Goal: Transaction & Acquisition: Purchase product/service

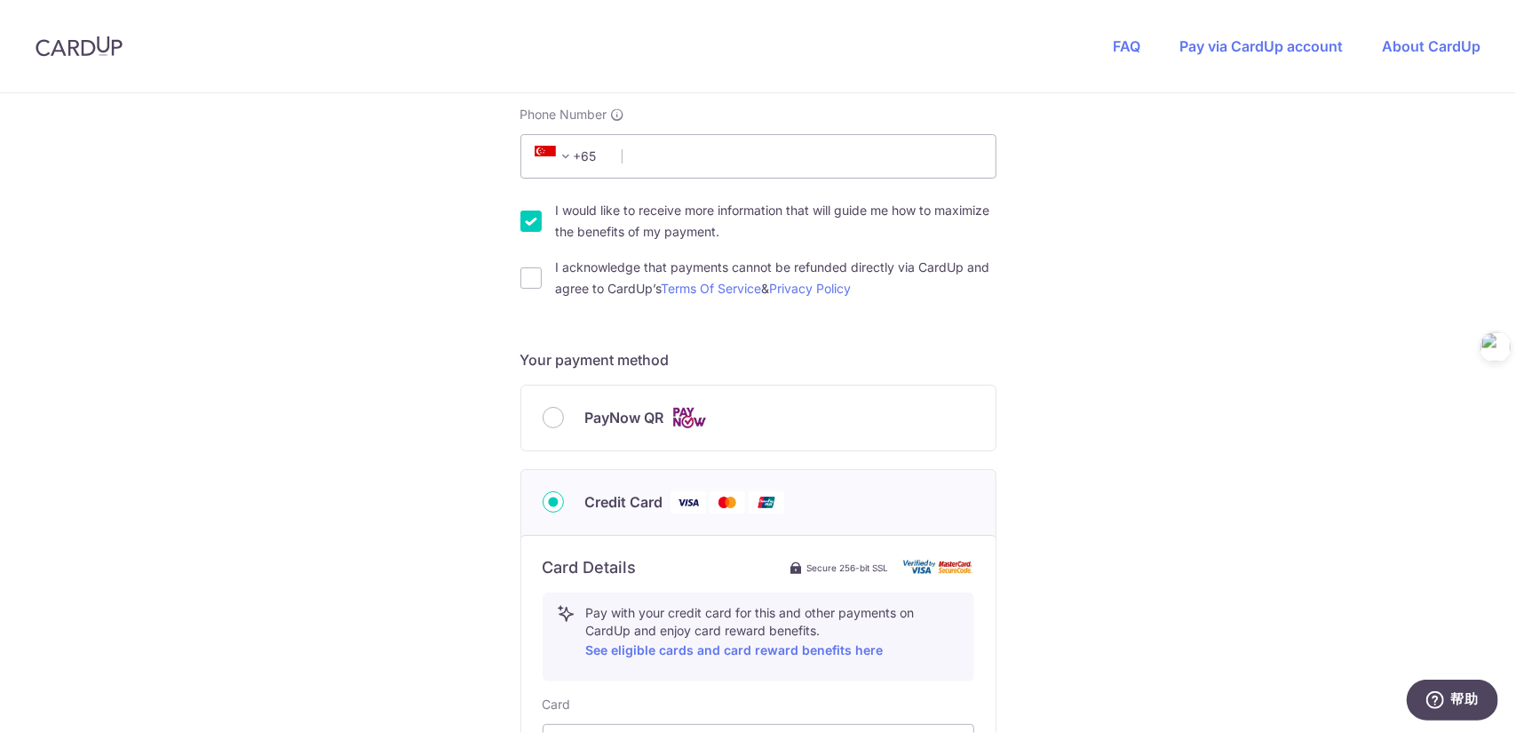
scroll to position [533, 0]
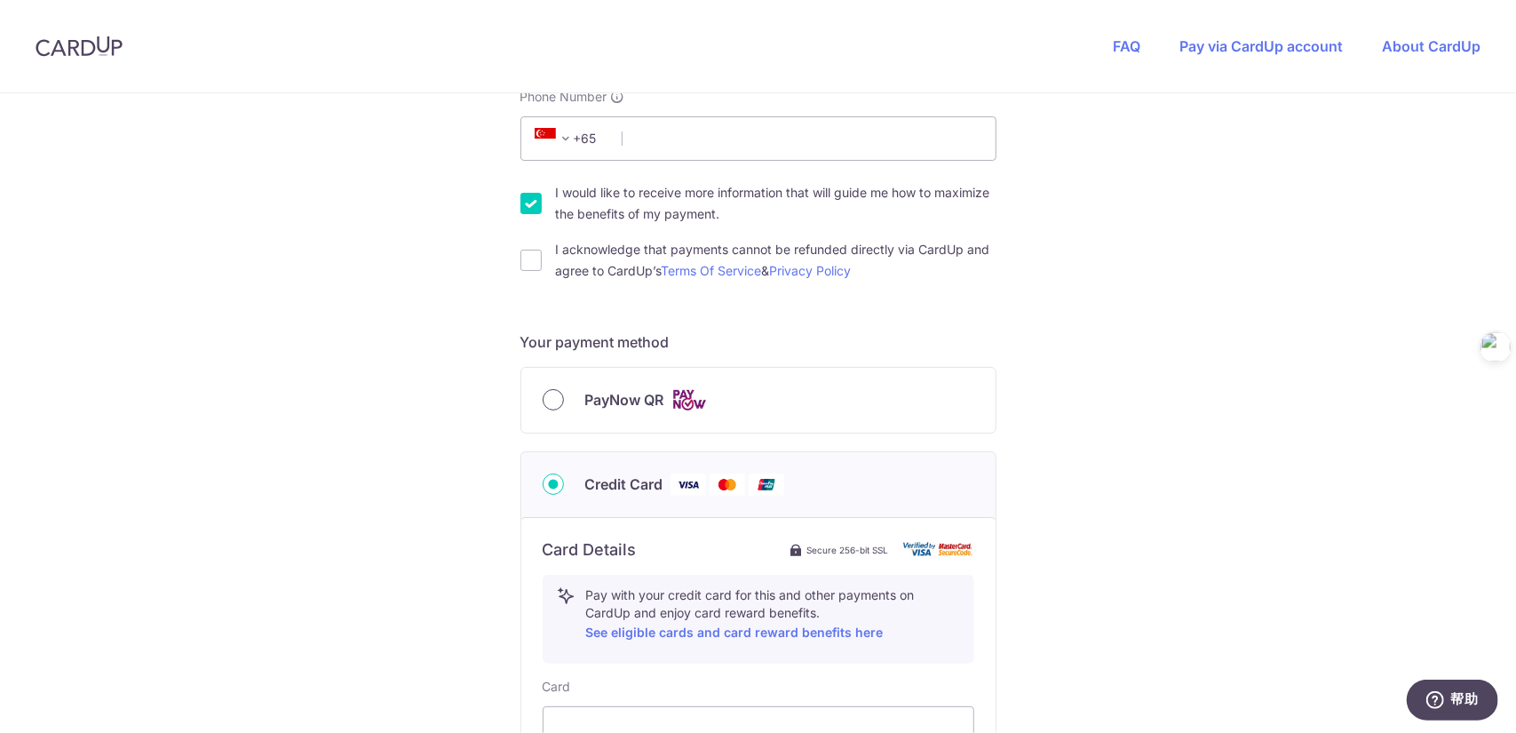
click at [549, 394] on input "PayNow QR" at bounding box center [553, 399] width 21 height 21
radio input "true"
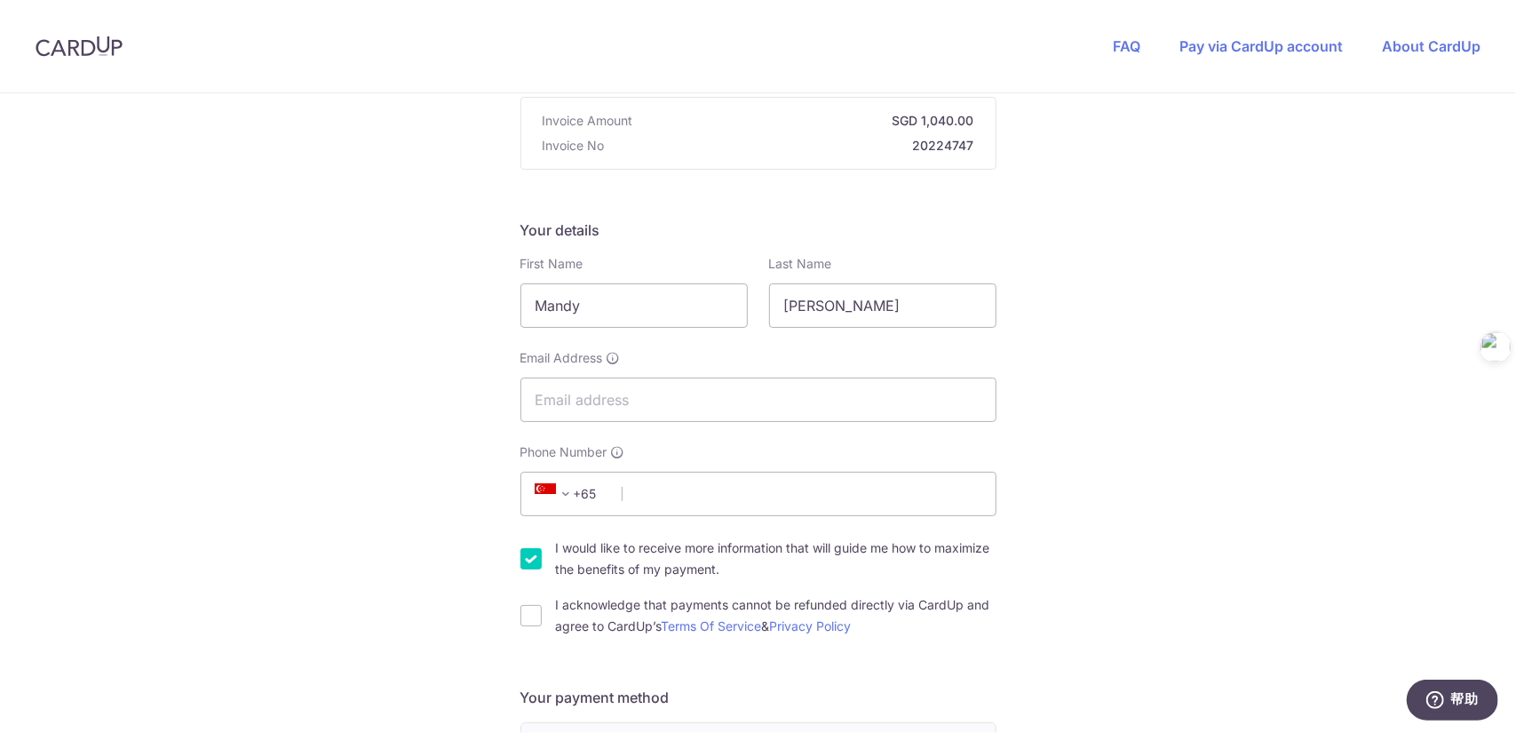
scroll to position [355, 0]
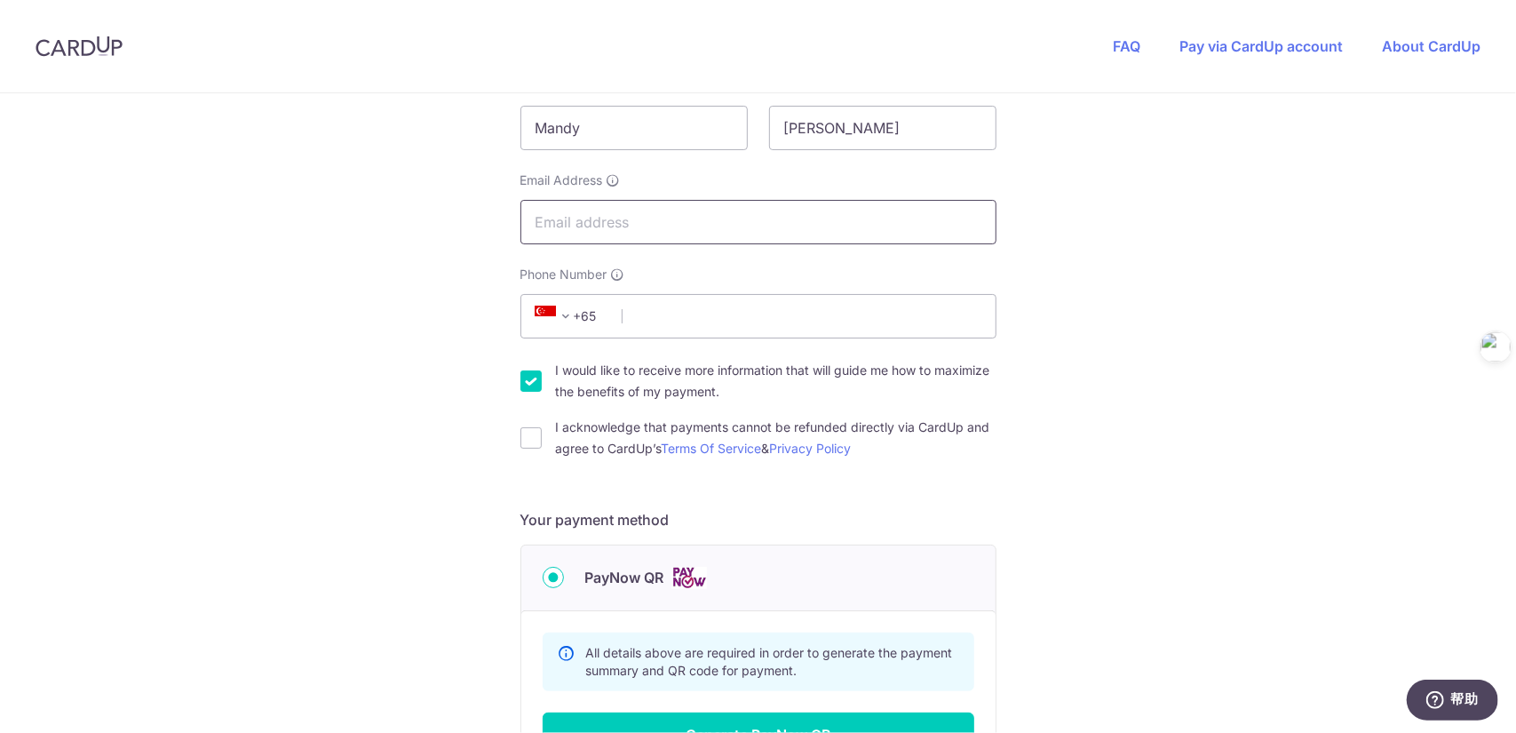
click at [645, 221] on input "Email Address" at bounding box center [759, 222] width 476 height 44
type input "[EMAIL_ADDRESS][DOMAIN_NAME]"
type input "84208009"
click at [531, 441] on input "I acknowledge that payments cannot be refunded directly via CardUp and agree to…" at bounding box center [531, 437] width 21 height 21
checkbox input "true"
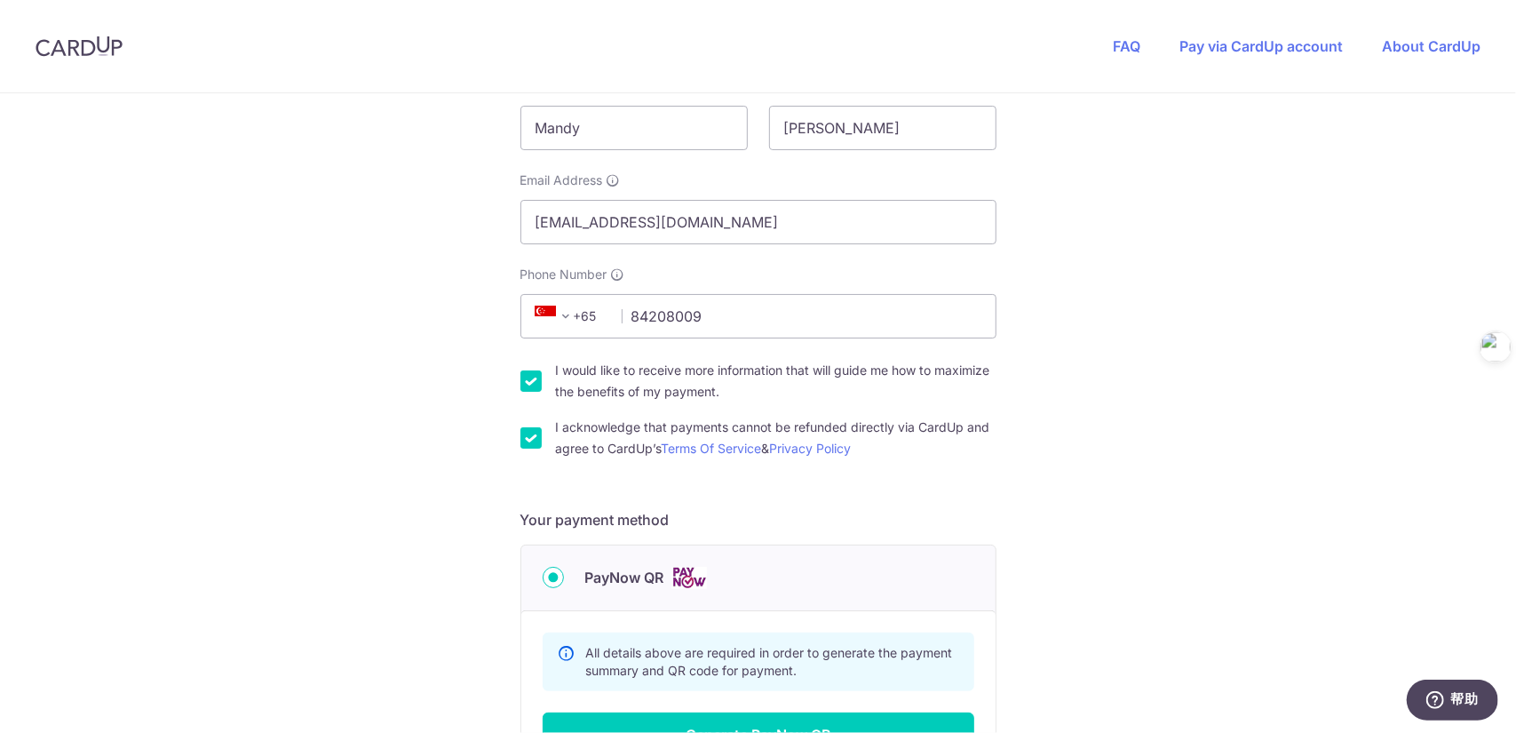
click at [532, 378] on input "I would like to receive more information that will guide me how to maximize the…" at bounding box center [531, 380] width 21 height 21
checkbox input "false"
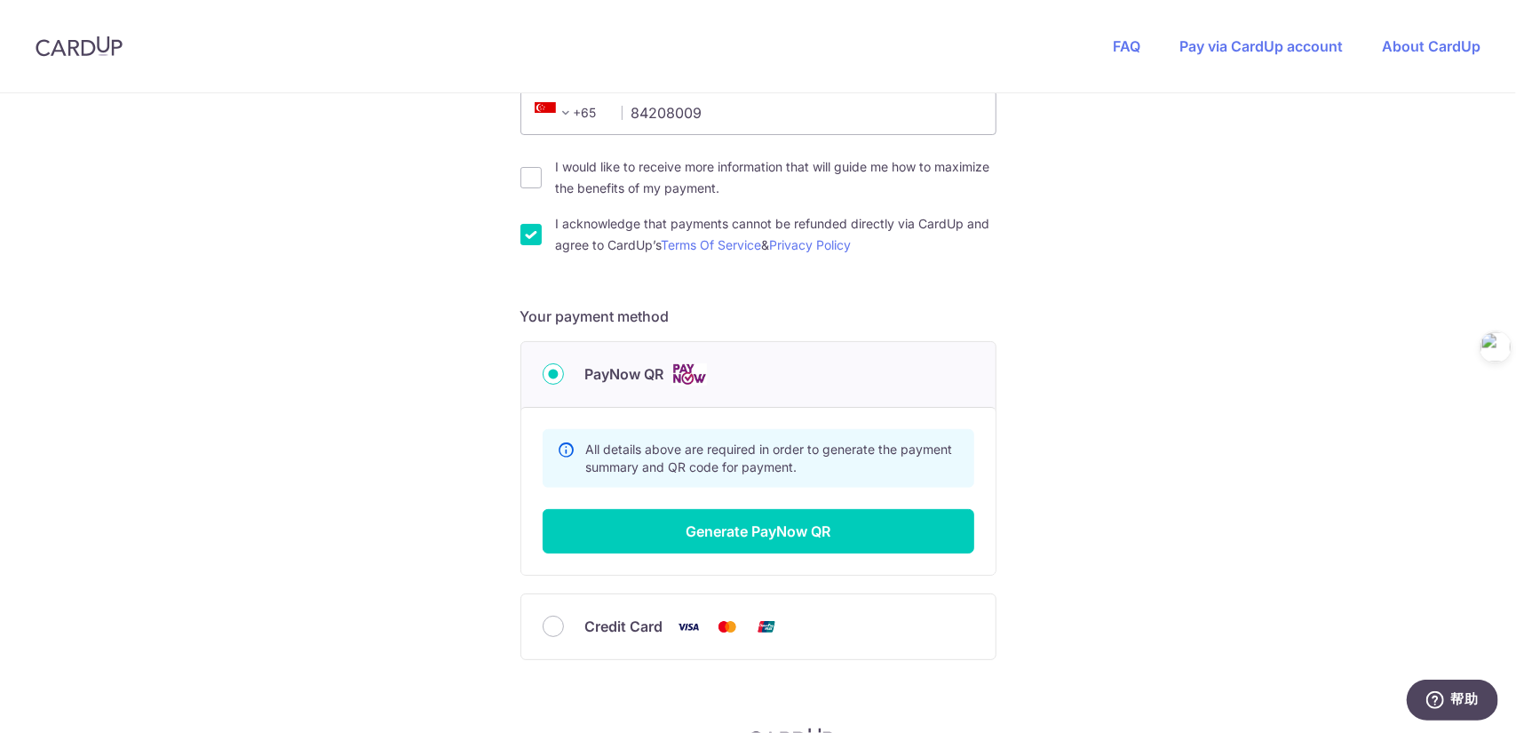
scroll to position [622, 0]
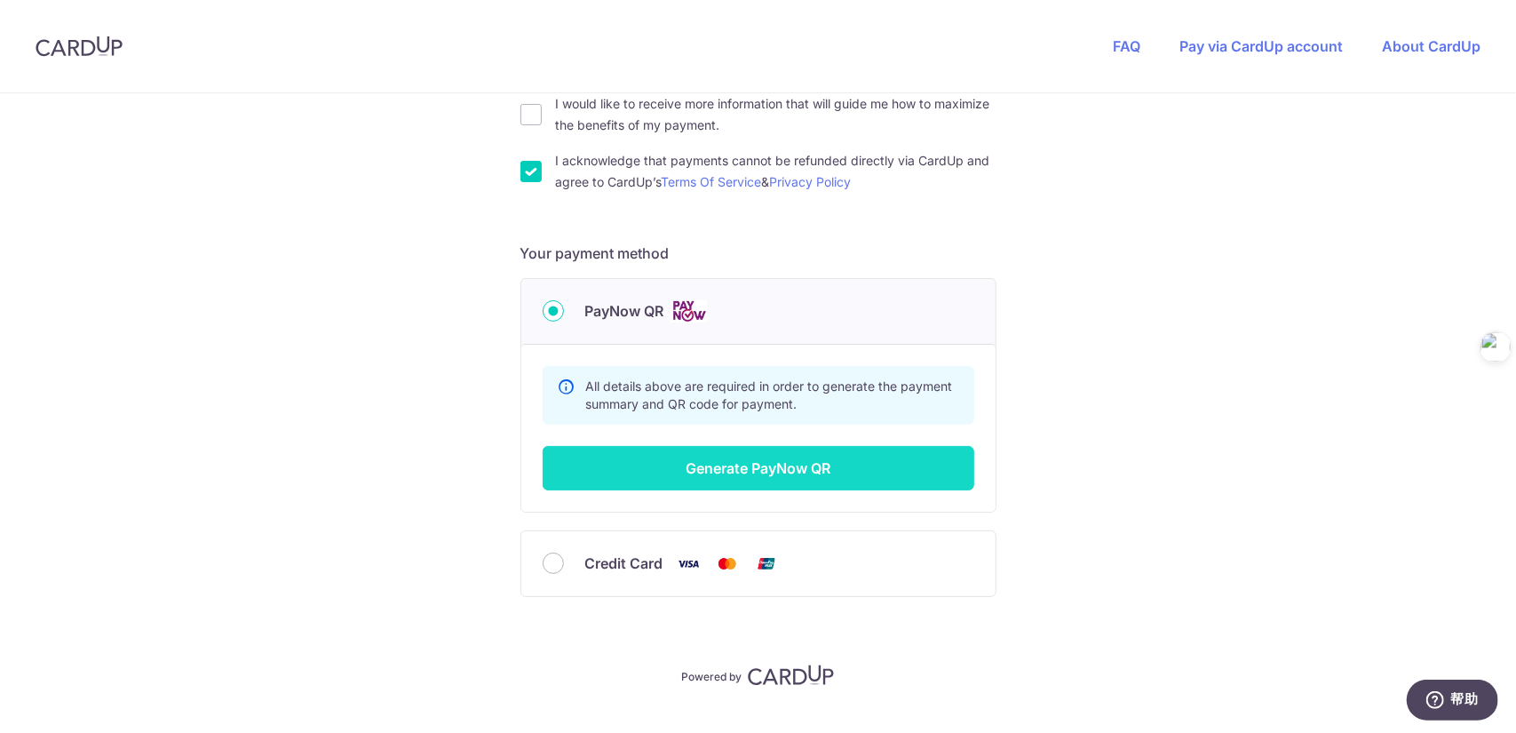
click at [728, 466] on button "Generate PayNow QR" at bounding box center [759, 468] width 432 height 44
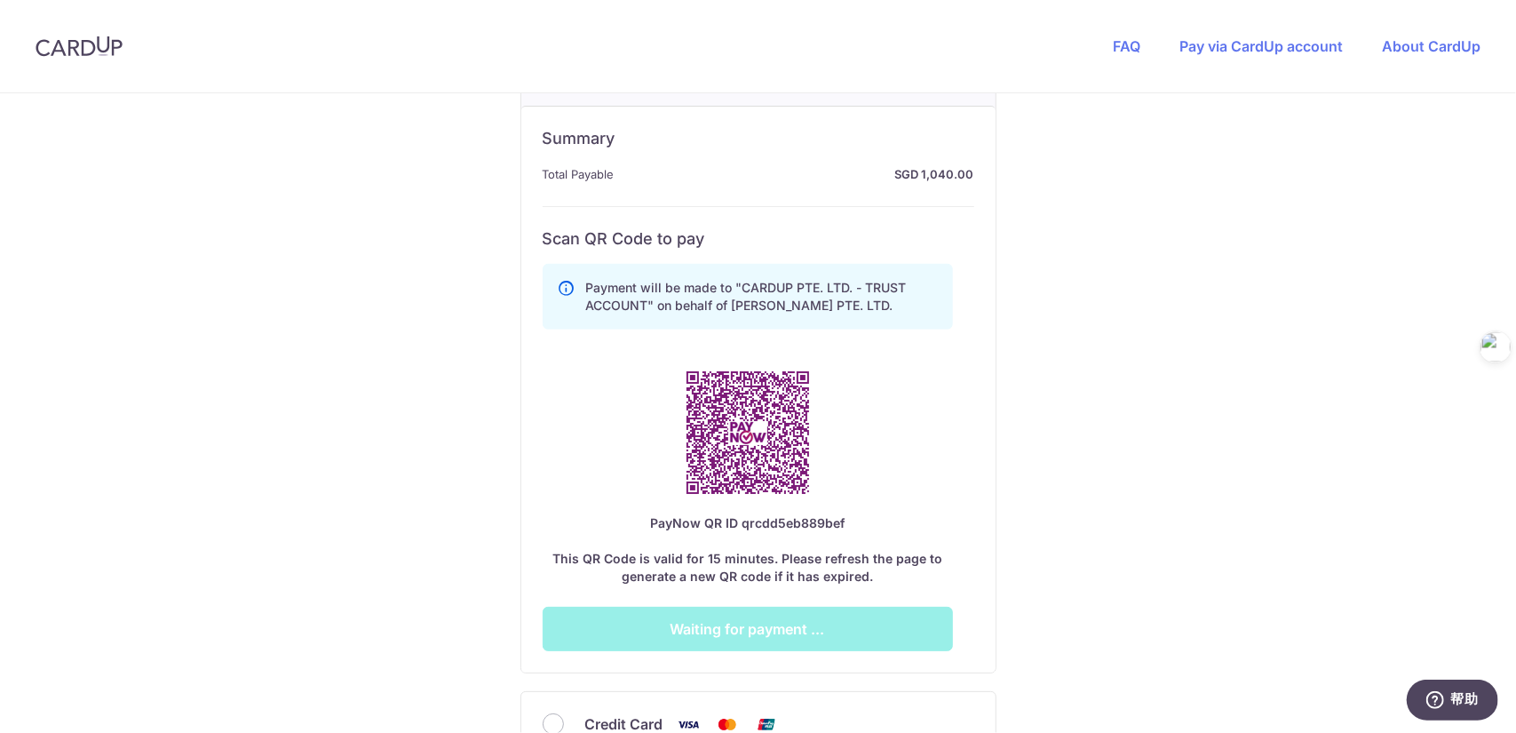
scroll to position [977, 0]
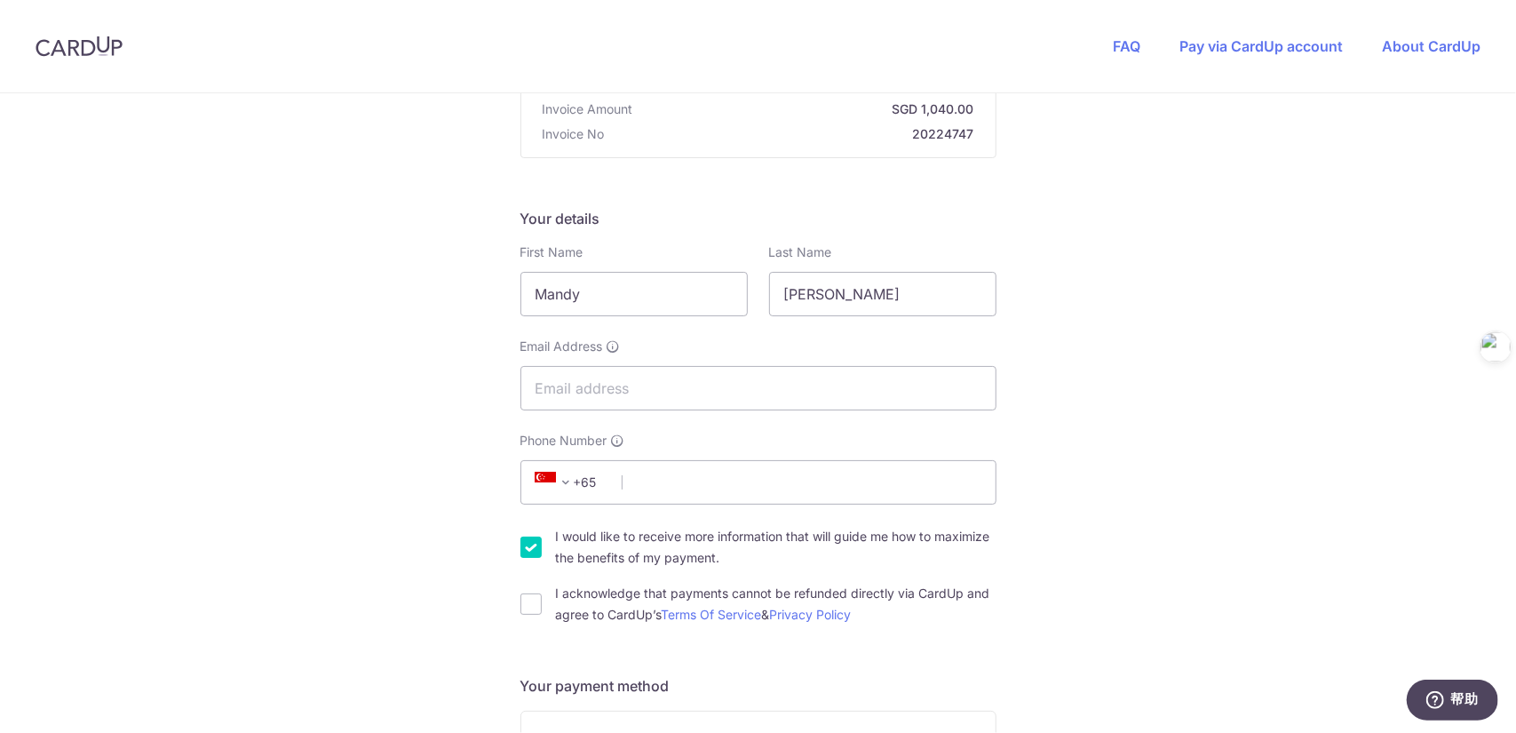
scroll to position [178, 0]
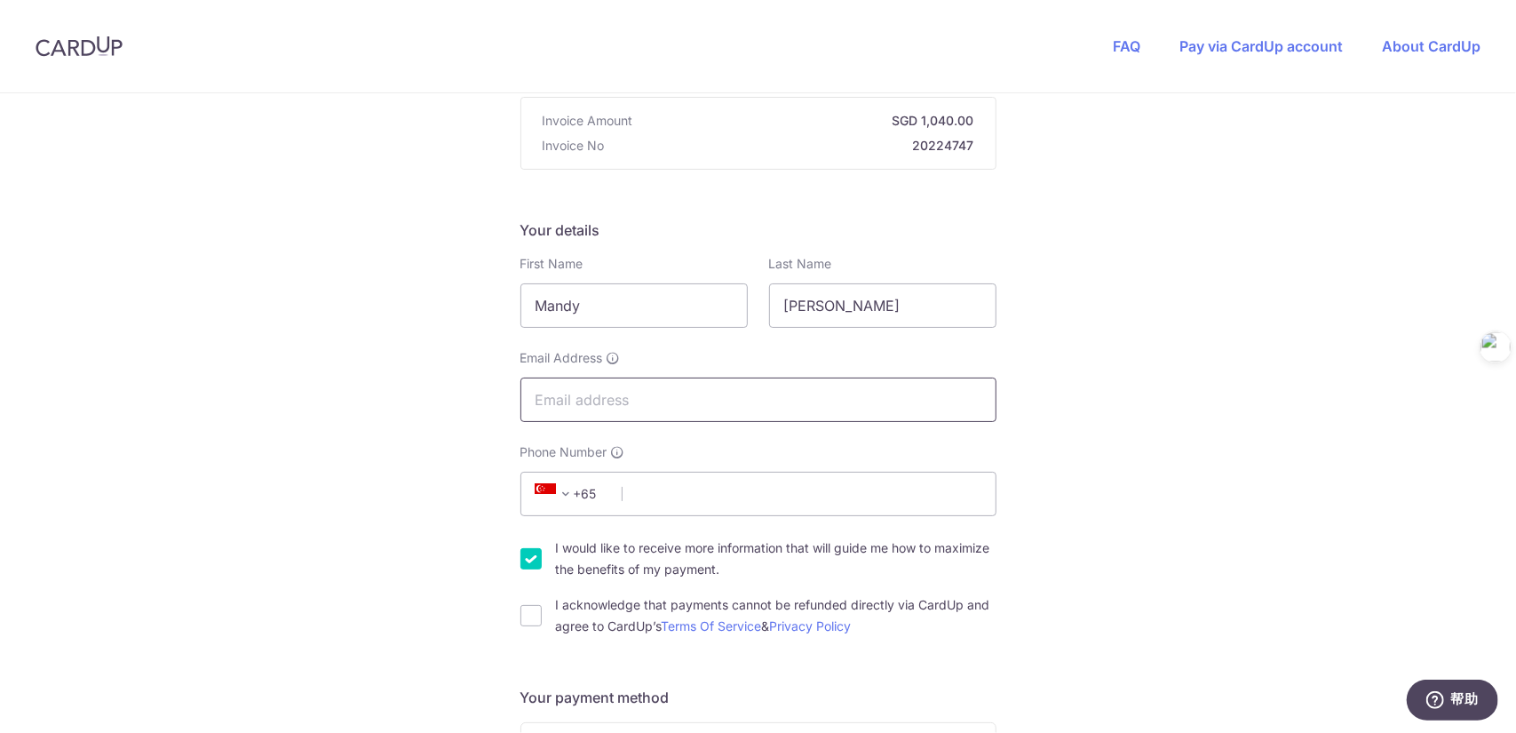
click at [632, 389] on input "Email Address" at bounding box center [759, 400] width 476 height 44
type input "[EMAIL_ADDRESS][DOMAIN_NAME]"
type input "84208009"
type input "189350"
type input "[STREET_ADDRESS]"
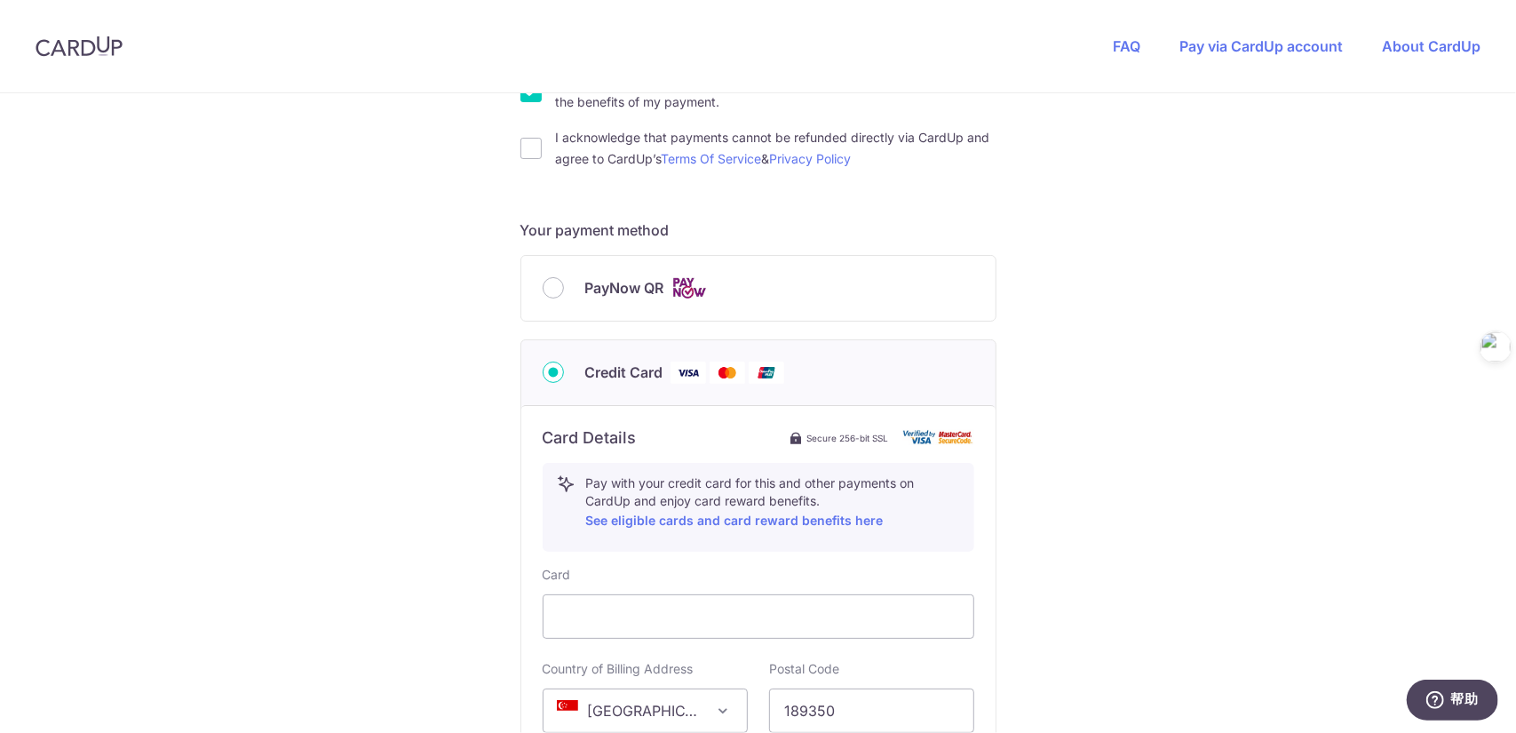
scroll to position [556, 0]
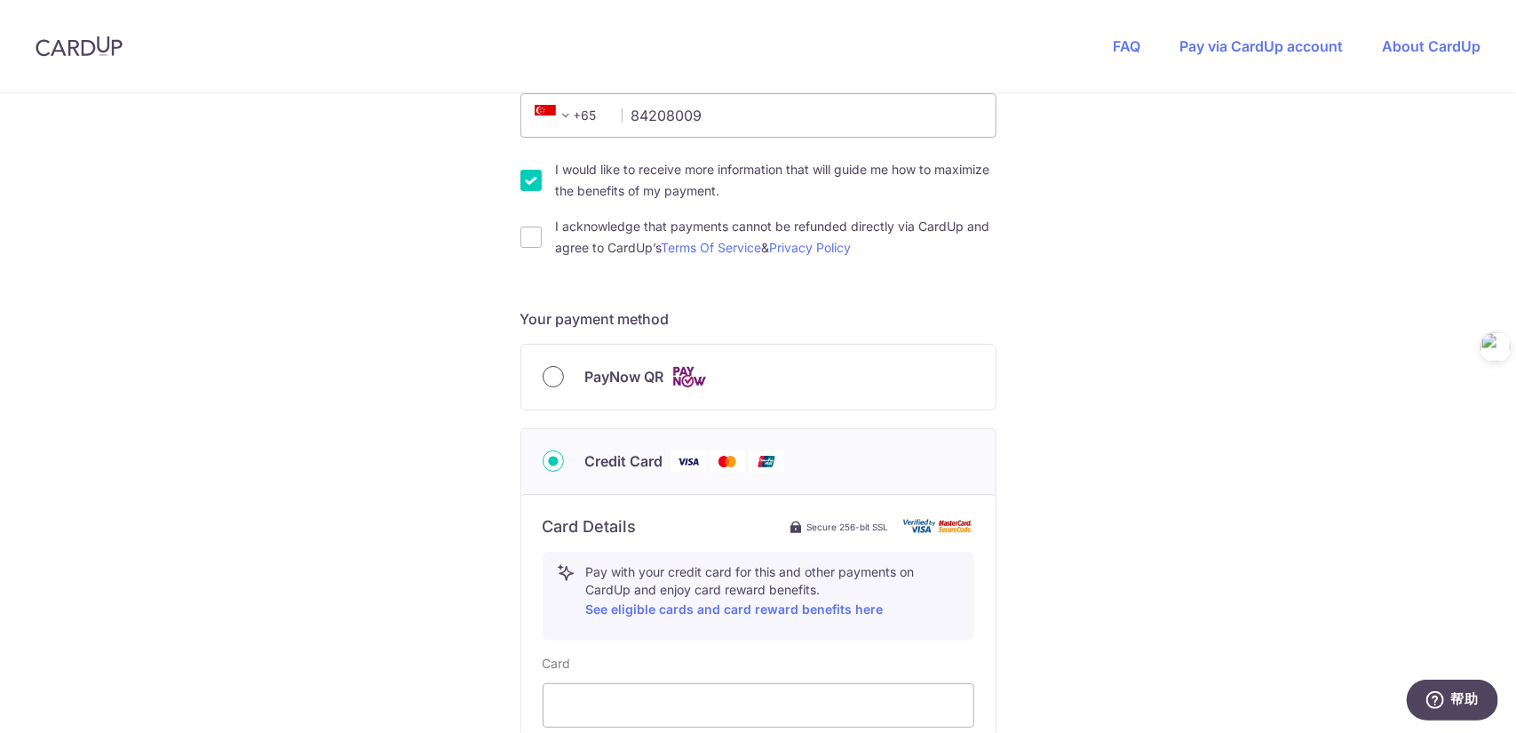
click at [549, 369] on input "PayNow QR" at bounding box center [553, 376] width 21 height 21
radio input "true"
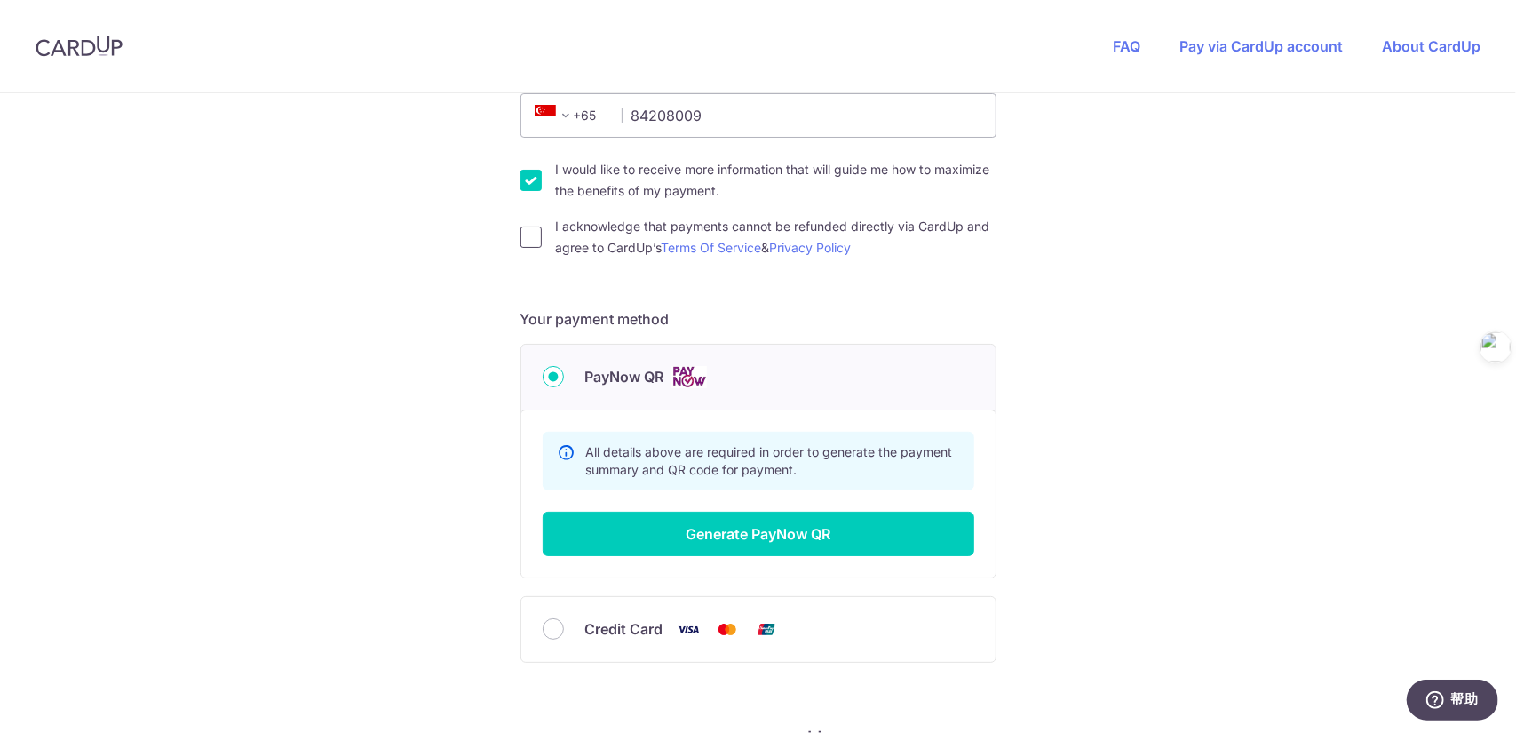
click at [529, 235] on input "I acknowledge that payments cannot be refunded directly via CardUp and agree to…" at bounding box center [531, 237] width 21 height 21
checkbox input "true"
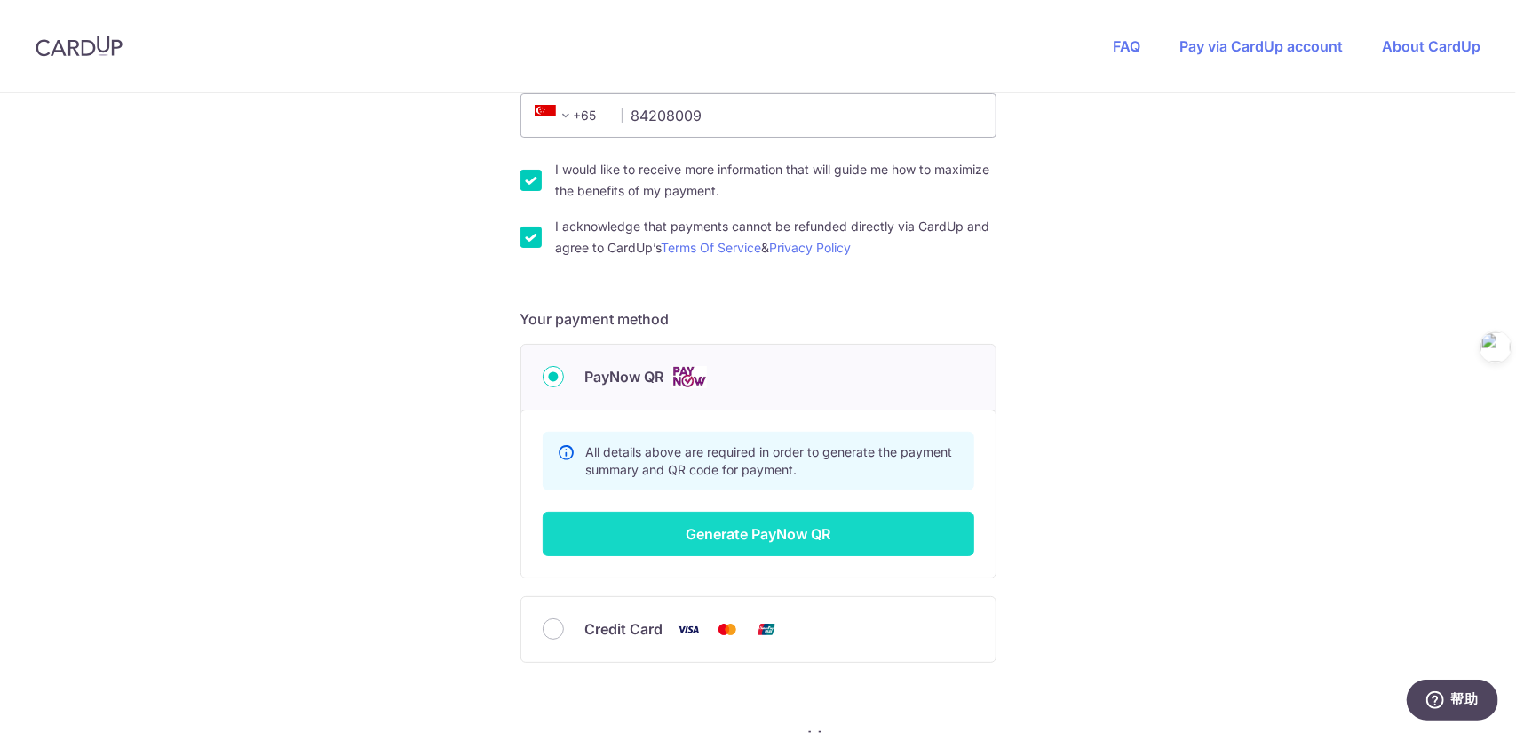
click at [737, 535] on button "Generate PayNow QR" at bounding box center [759, 534] width 432 height 44
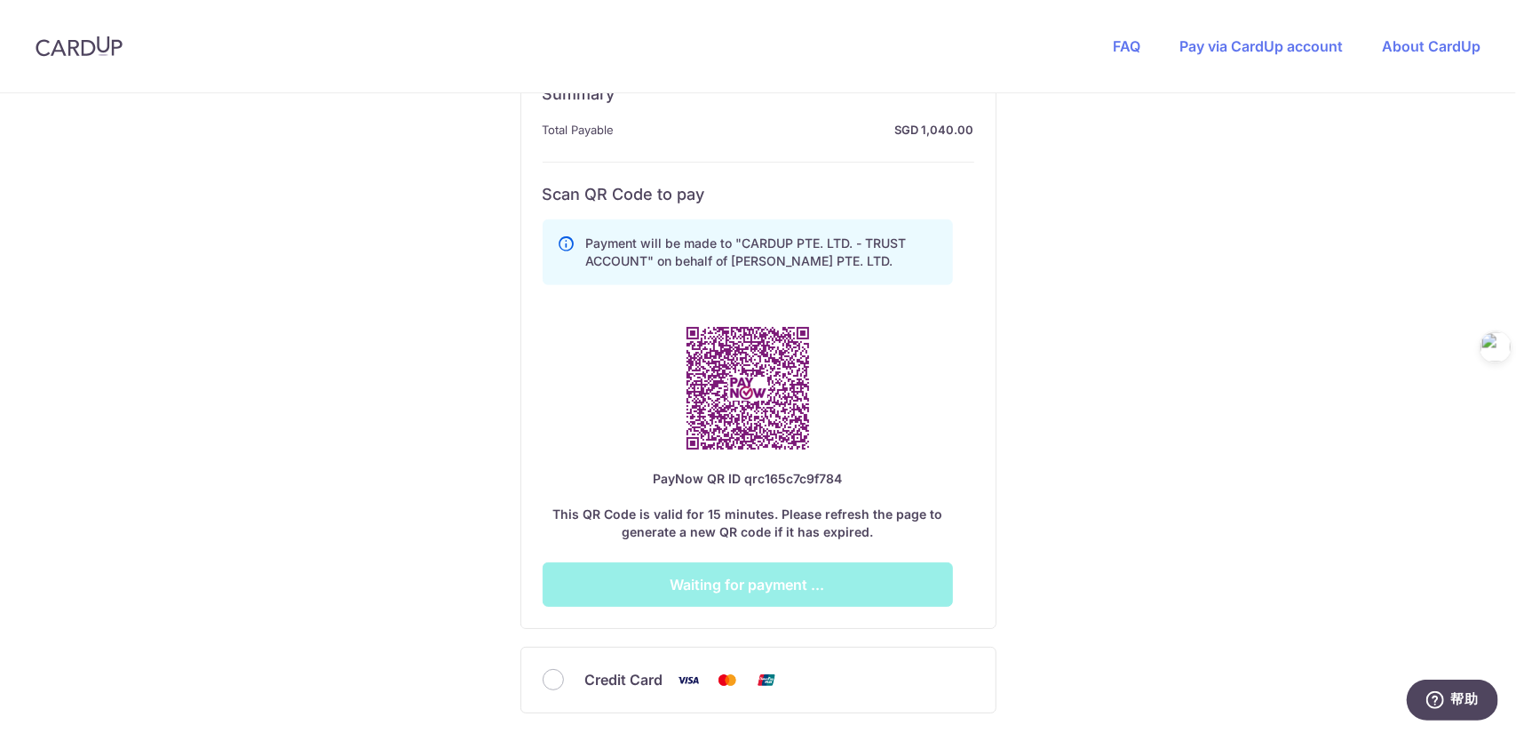
scroll to position [911, 0]
